Goal: Information Seeking & Learning: Learn about a topic

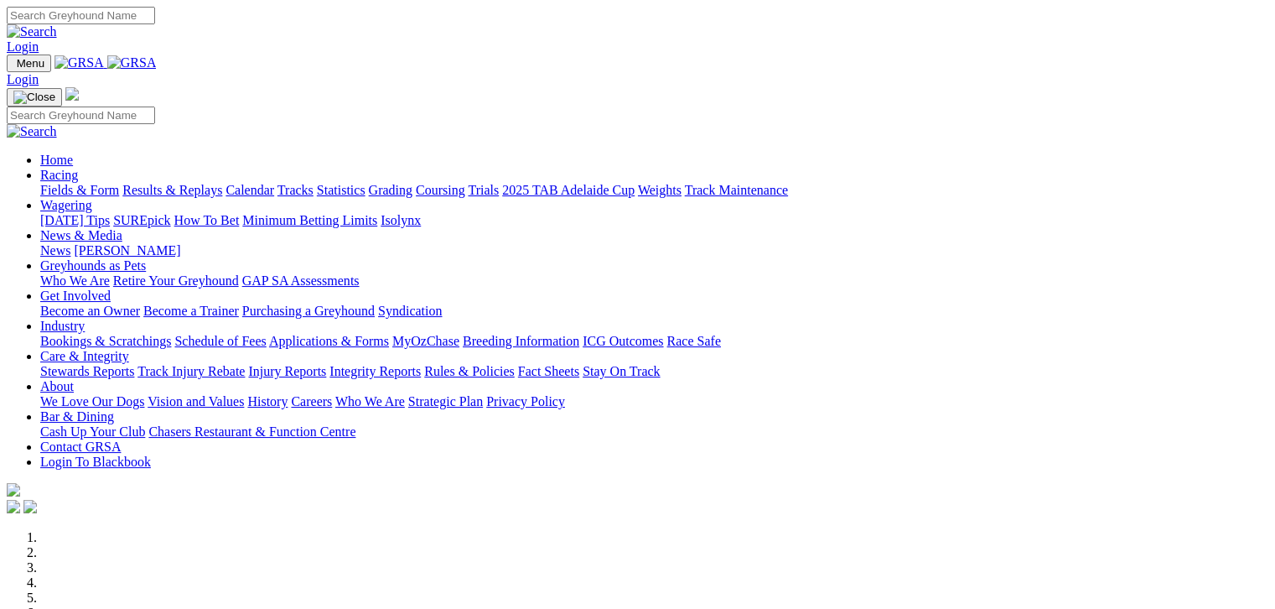
click at [60, 183] on link "Fields & Form" at bounding box center [79, 190] width 79 height 14
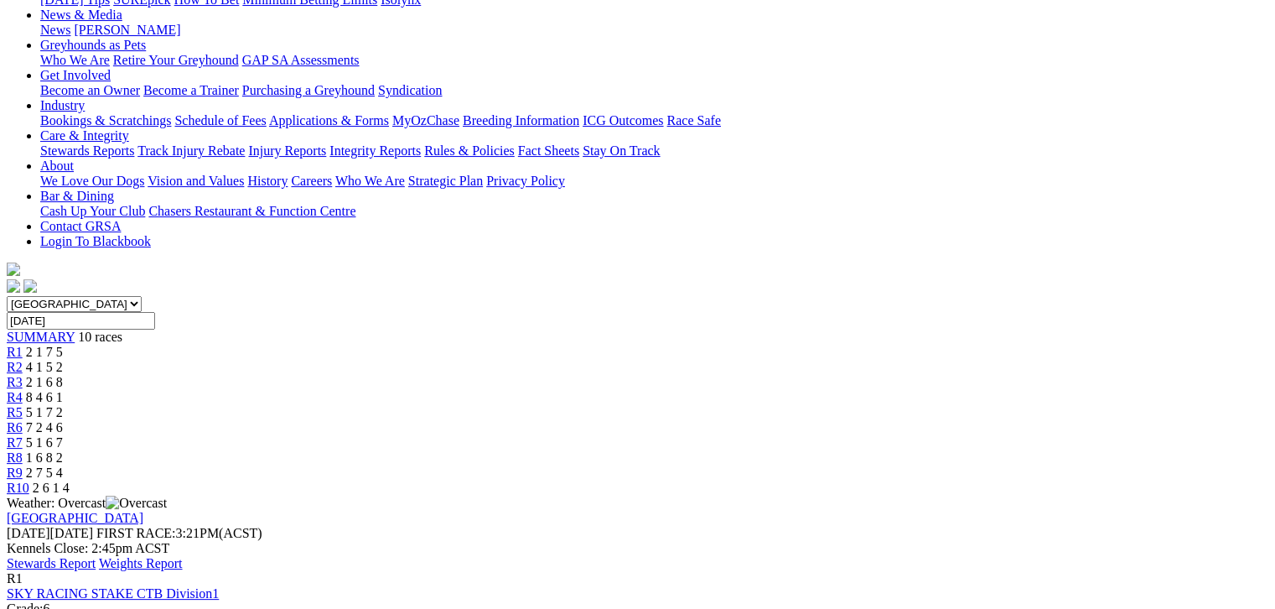
scroll to position [252, 0]
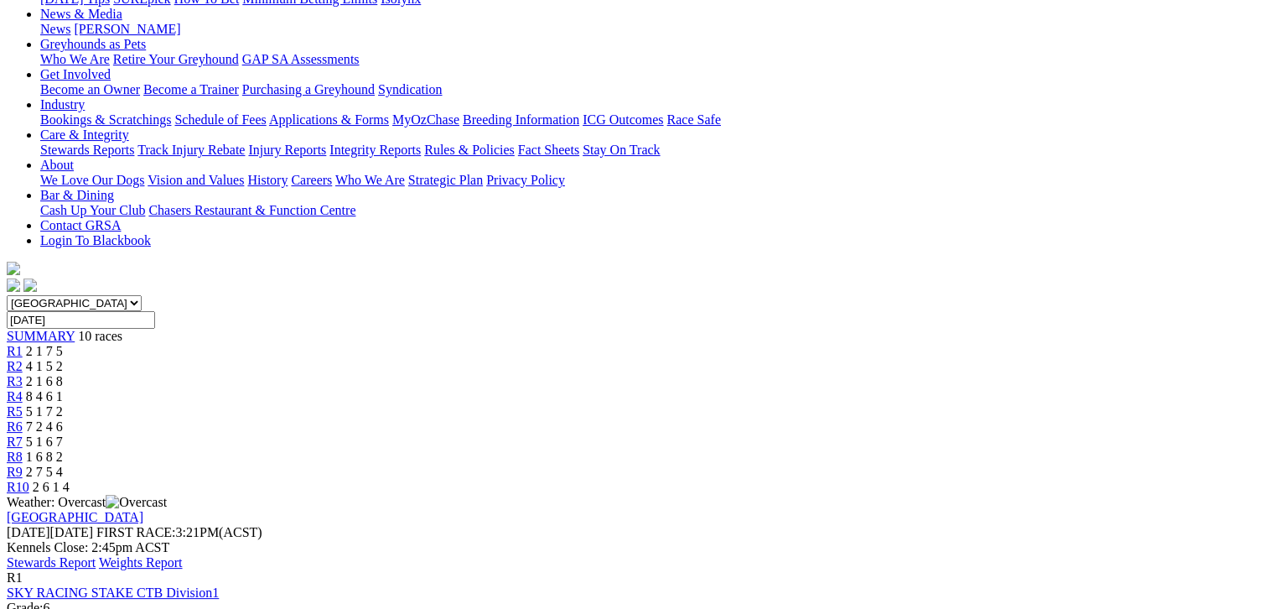
click at [96, 555] on link "Stewards Report" at bounding box center [51, 562] width 89 height 14
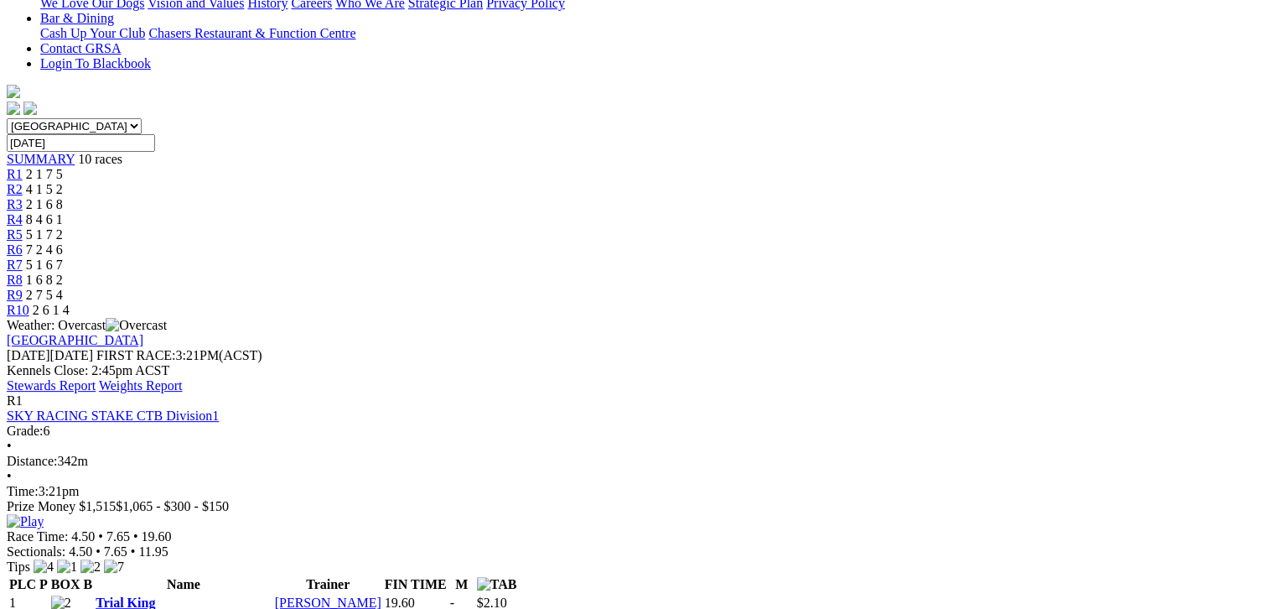
scroll to position [377, 0]
